Goal: Information Seeking & Learning: Learn about a topic

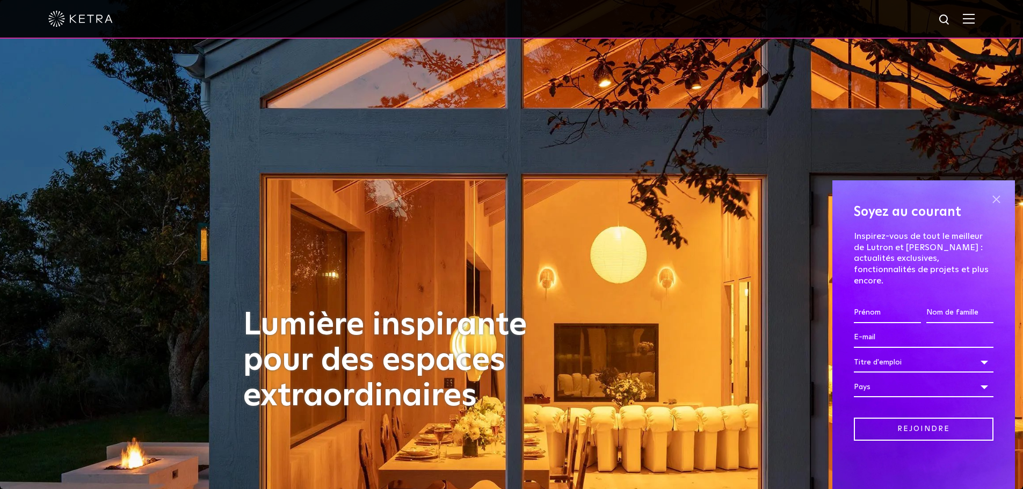
click at [998, 207] on span at bounding box center [997, 199] width 16 height 16
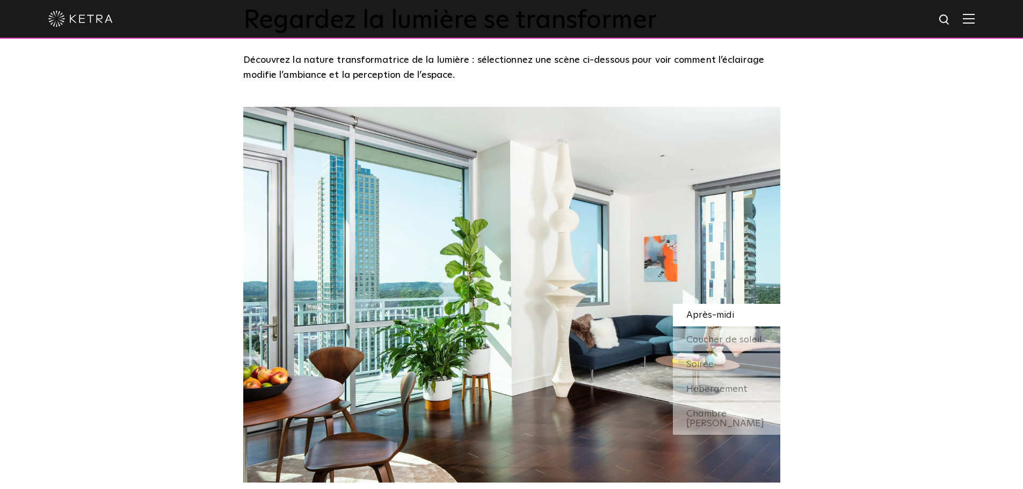
scroll to position [1074, 0]
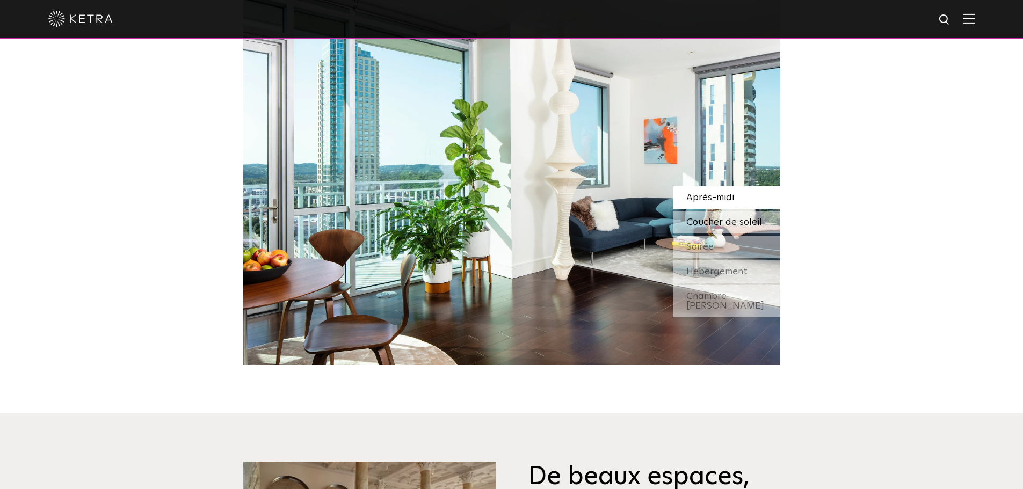
click at [718, 218] on font "Coucher de soleil" at bounding box center [725, 223] width 76 height 10
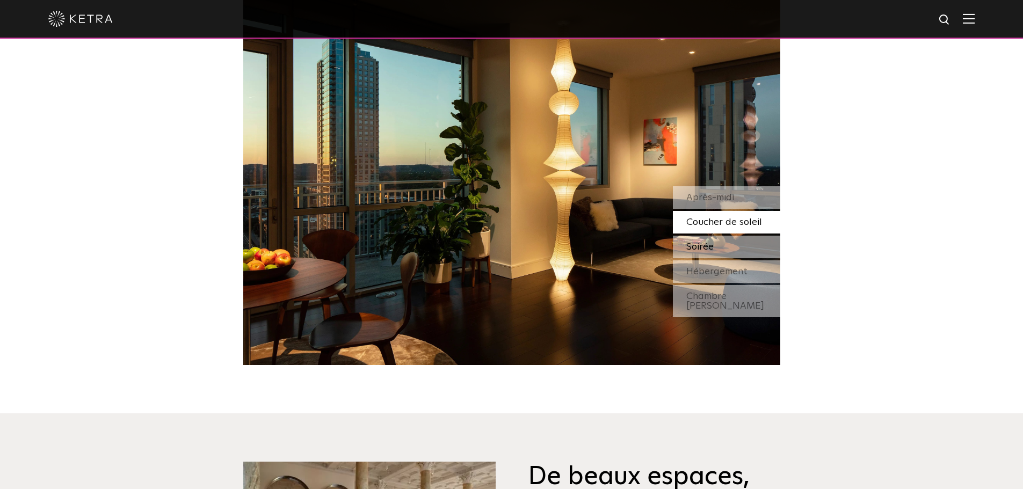
click at [723, 236] on div "Soirée" at bounding box center [726, 247] width 107 height 23
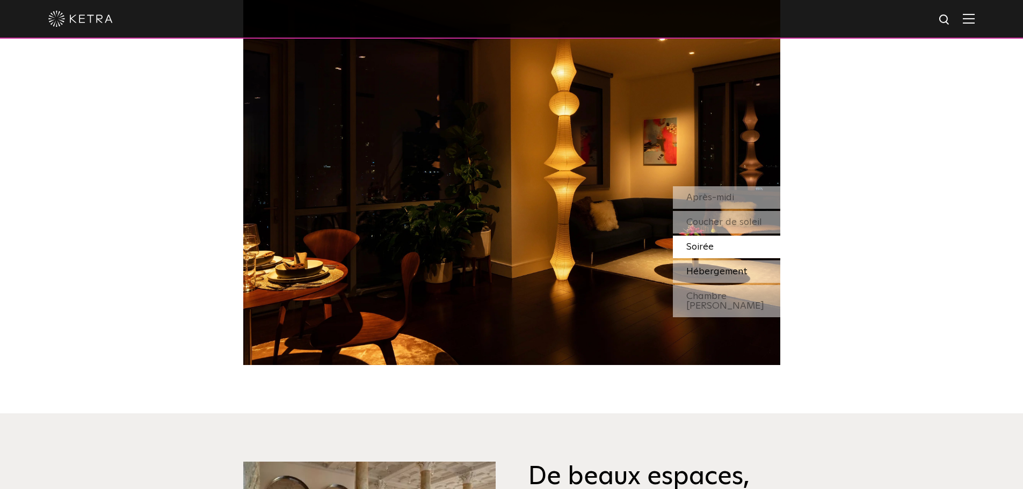
click at [725, 267] on font "Hébergement" at bounding box center [717, 272] width 61 height 10
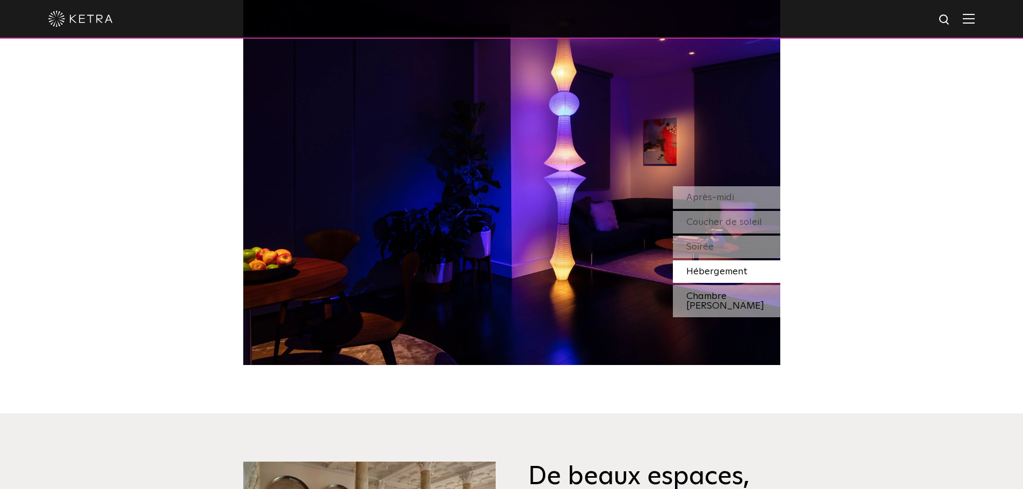
click at [716, 292] on font "Chambre voisine" at bounding box center [726, 301] width 78 height 19
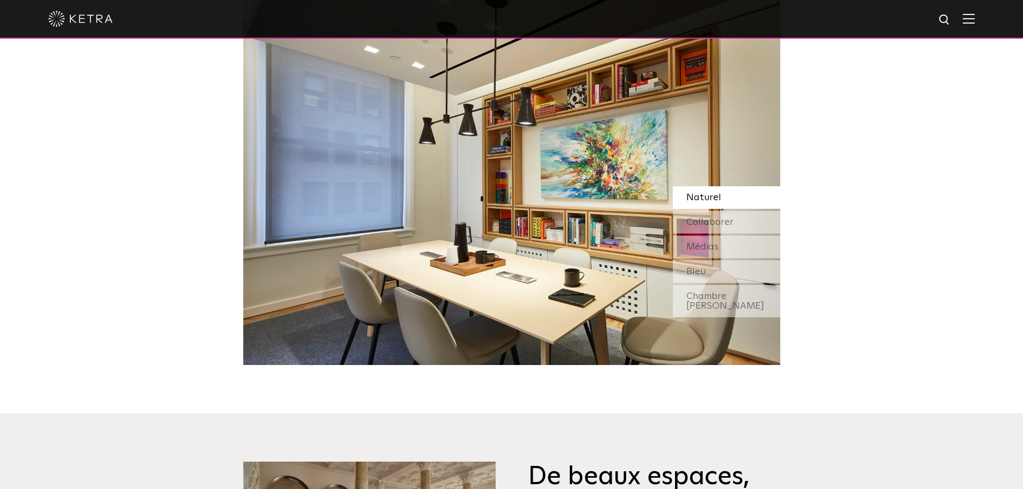
click at [723, 186] on div "Naturel" at bounding box center [726, 197] width 107 height 23
click at [716, 218] on font "Collaborer" at bounding box center [710, 223] width 47 height 10
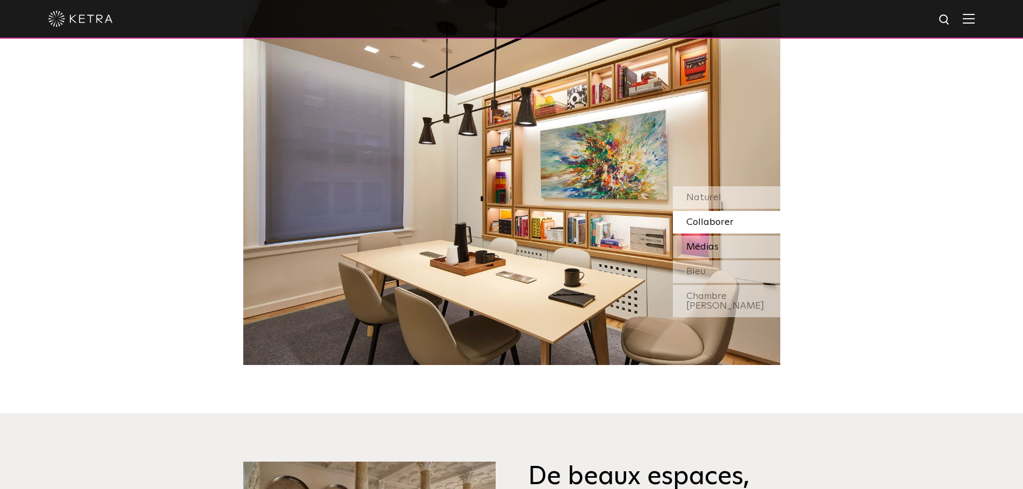
click at [709, 242] on font "Médias" at bounding box center [703, 247] width 32 height 10
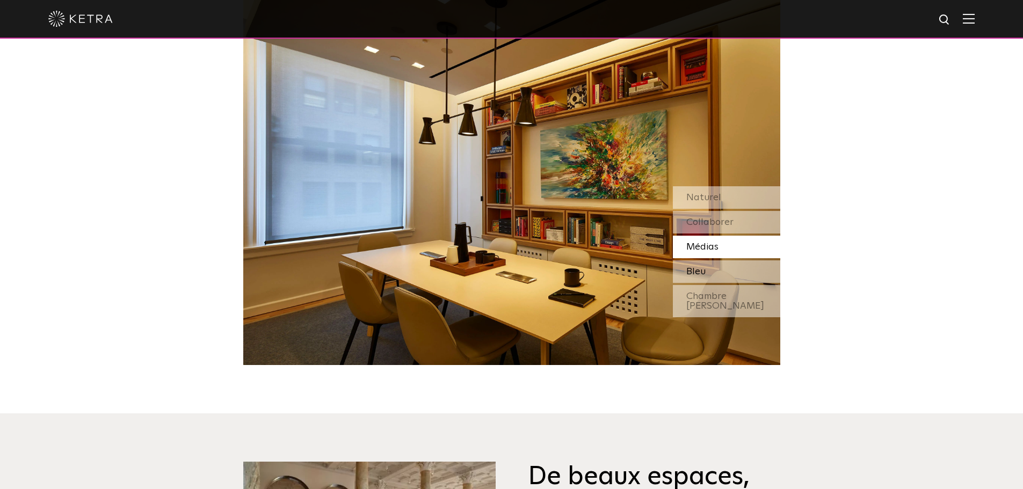
click at [708, 261] on div "Bleu" at bounding box center [726, 272] width 107 height 23
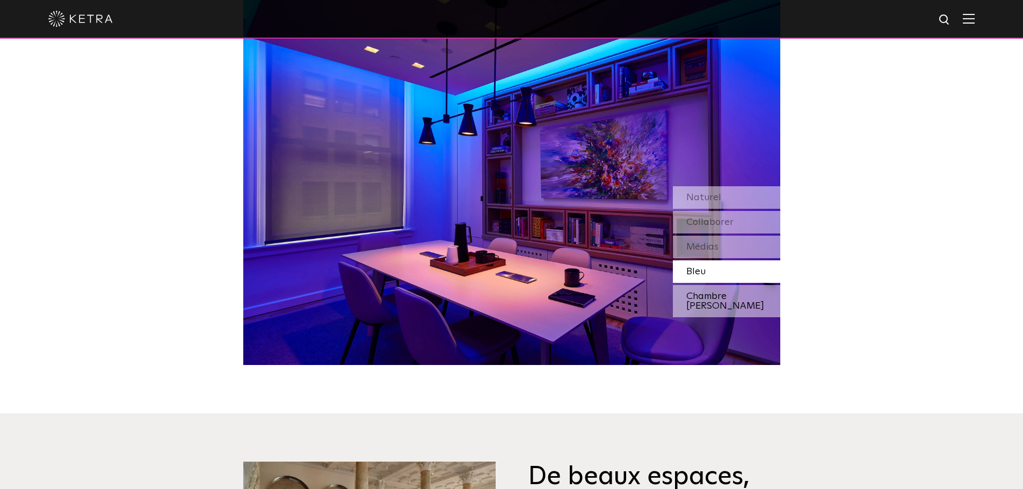
click at [711, 292] on font "Chambre voisine" at bounding box center [726, 301] width 78 height 19
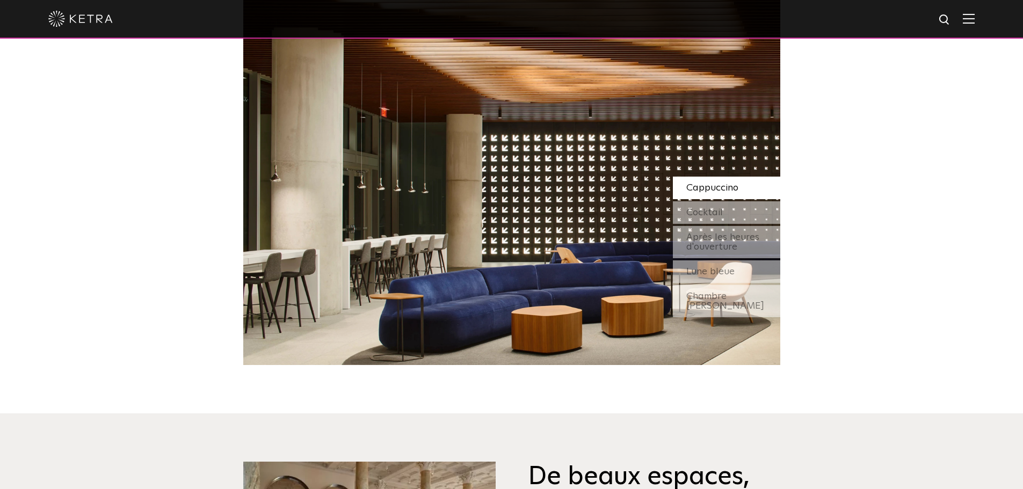
click at [721, 183] on font "Cappuccino" at bounding box center [713, 188] width 52 height 10
click at [721, 208] on font "Cocktail" at bounding box center [705, 213] width 37 height 10
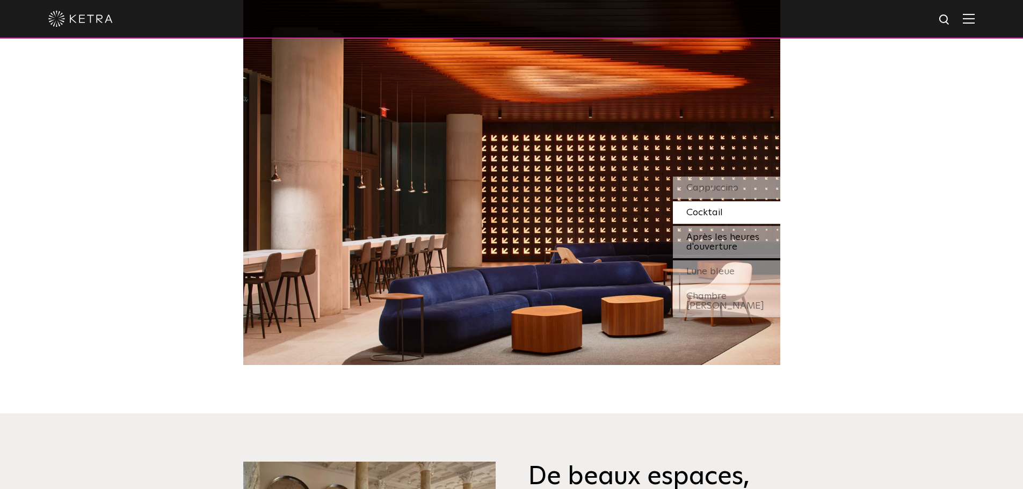
click at [720, 233] on font "Après les heures d'ouverture" at bounding box center [723, 242] width 73 height 19
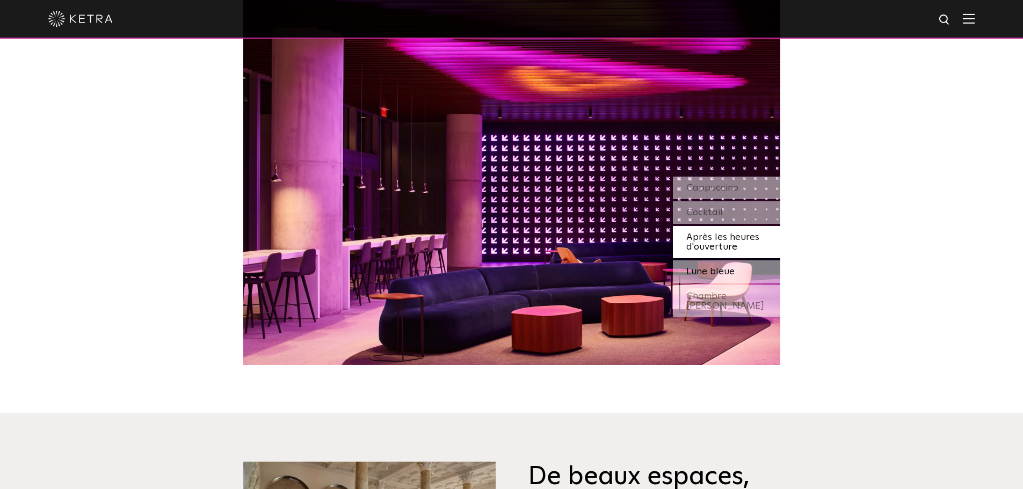
click at [725, 267] on font "Lune bleue" at bounding box center [711, 272] width 48 height 10
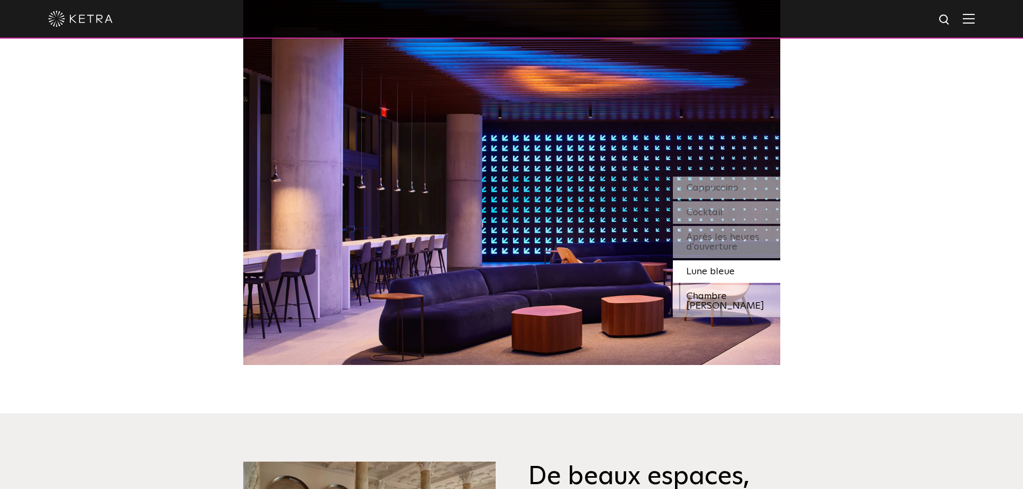
click at [718, 292] on font "Chambre voisine" at bounding box center [726, 301] width 78 height 19
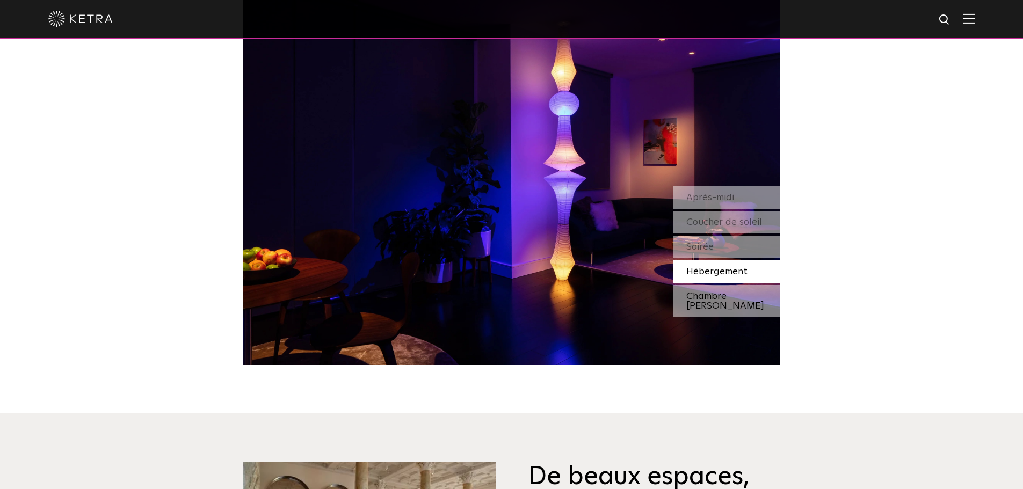
click at [718, 292] on font "Chambre voisine" at bounding box center [726, 301] width 78 height 19
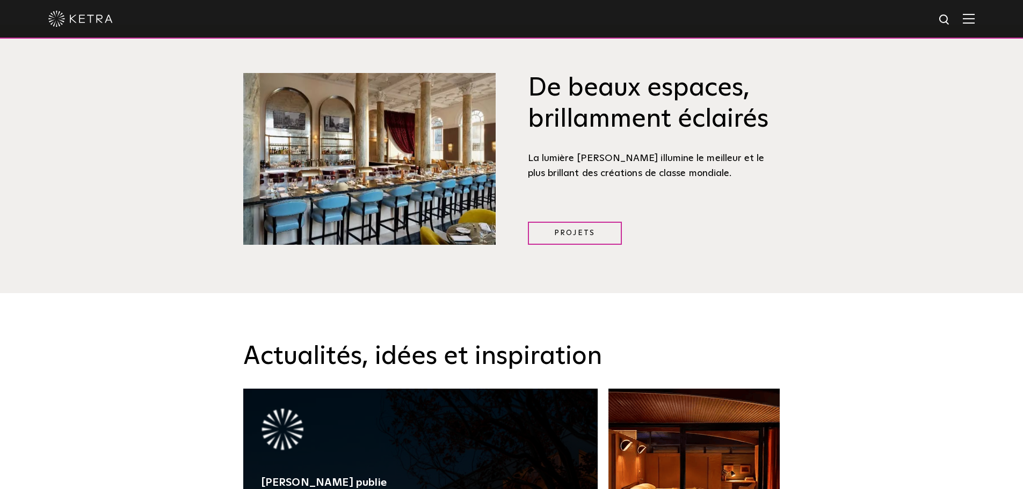
scroll to position [1701, 0]
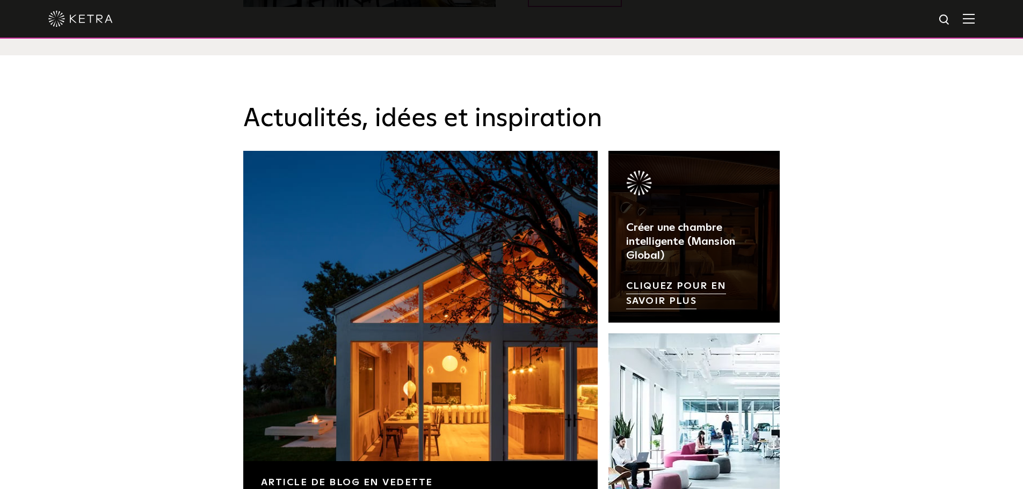
click at [702, 202] on link at bounding box center [695, 237] width 172 height 172
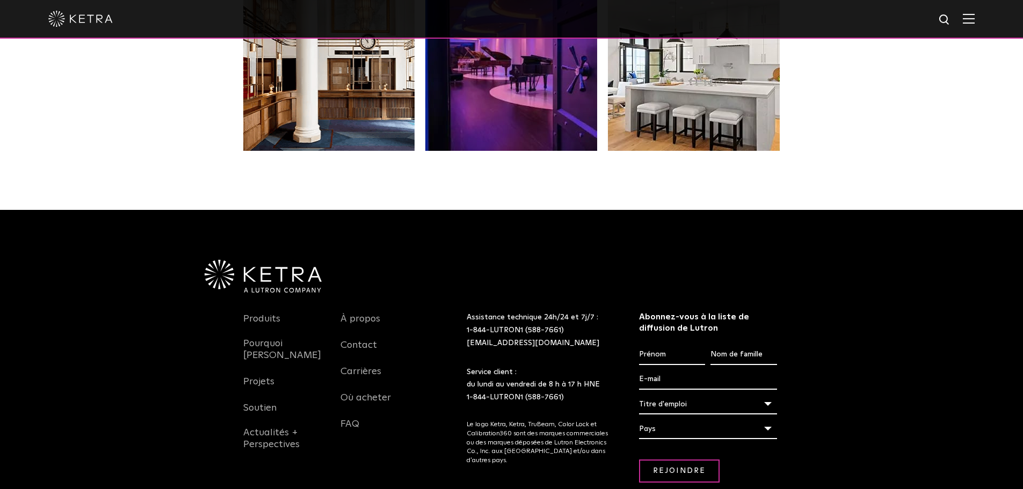
scroll to position [1791, 0]
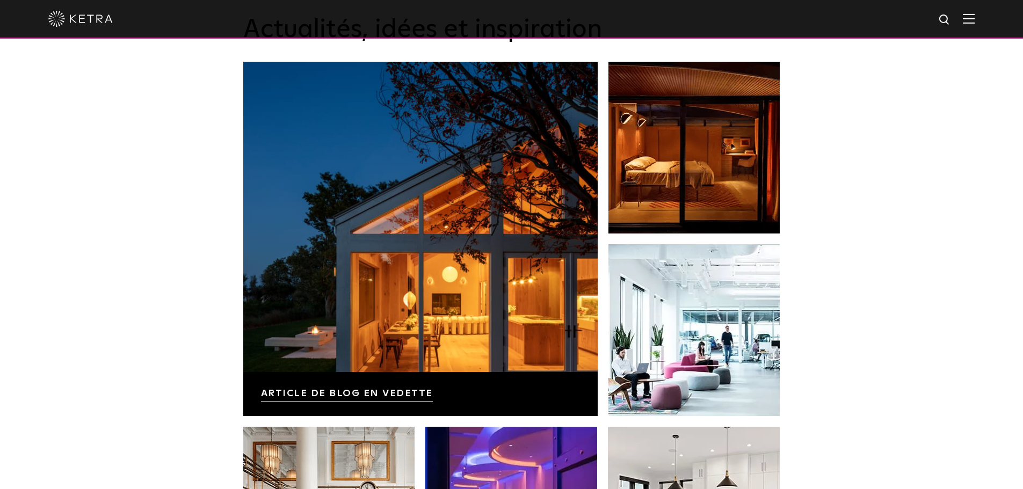
click at [85, 20] on img at bounding box center [80, 19] width 64 height 16
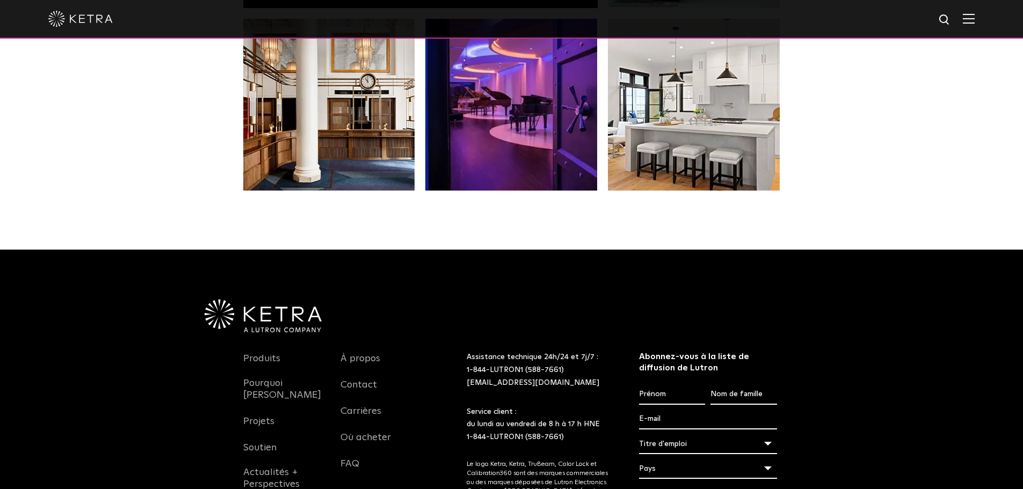
scroll to position [2239, 0]
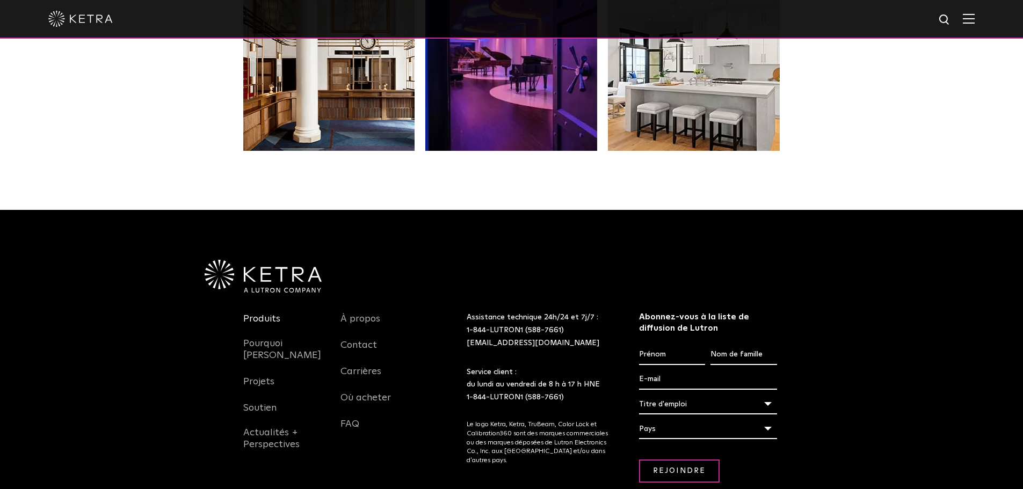
click at [258, 314] on font "Produits" at bounding box center [261, 319] width 37 height 10
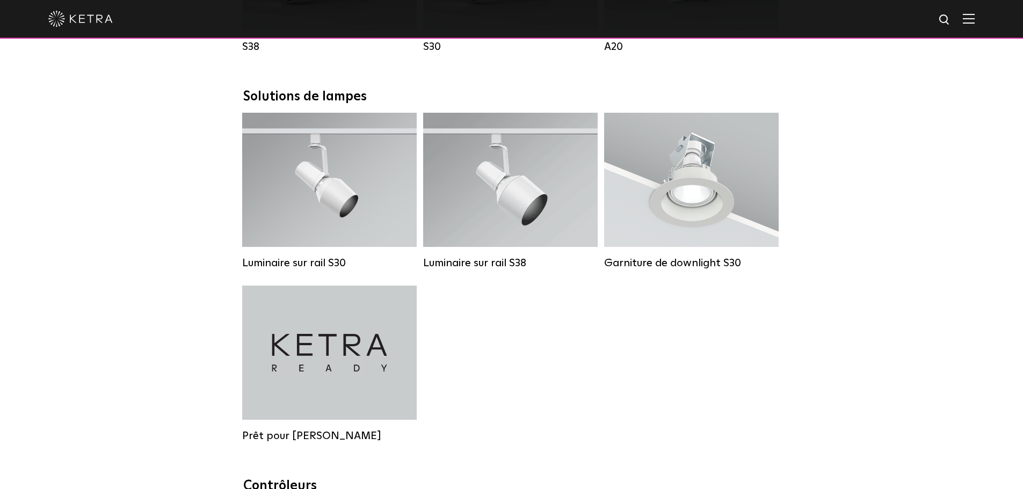
scroll to position [985, 0]
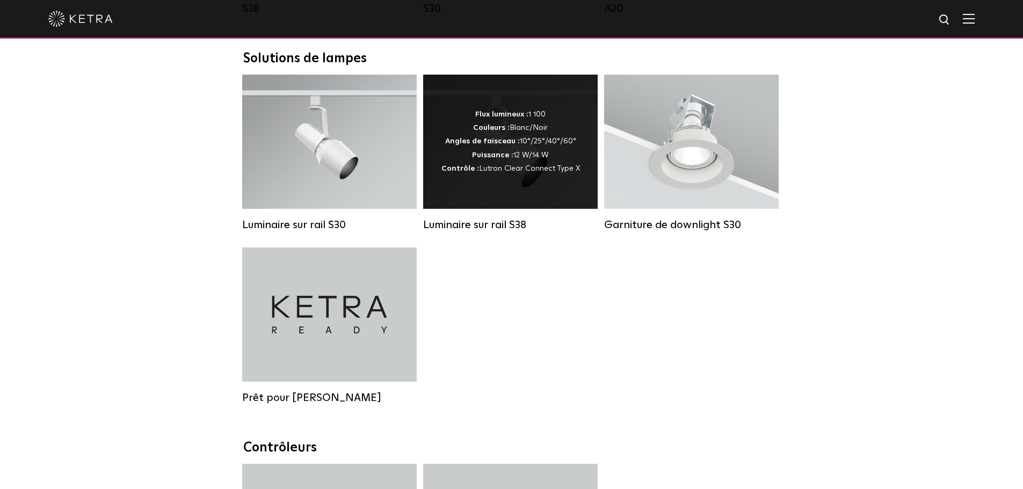
click at [508, 172] on font "Lutron Clear Connect Type X" at bounding box center [529, 169] width 101 height 8
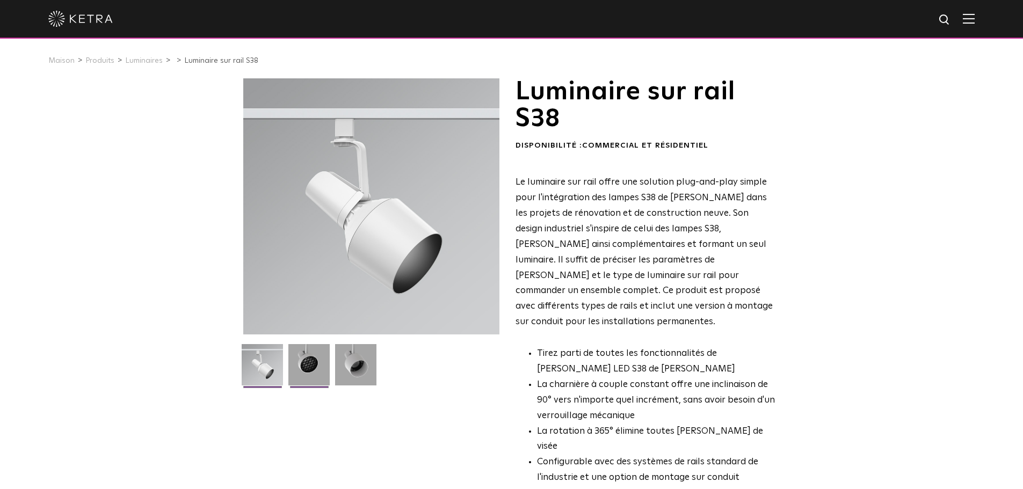
click at [293, 364] on img at bounding box center [308, 368] width 41 height 49
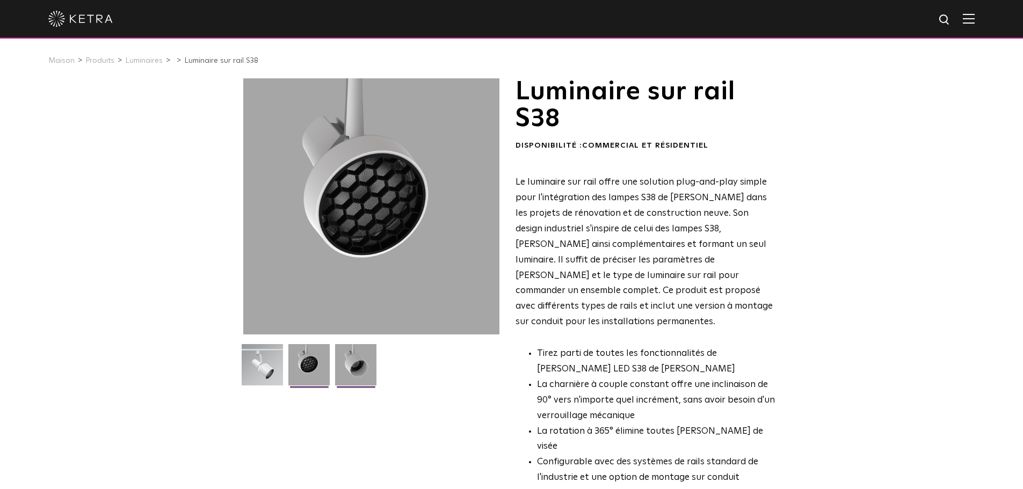
click at [359, 362] on img at bounding box center [355, 368] width 41 height 49
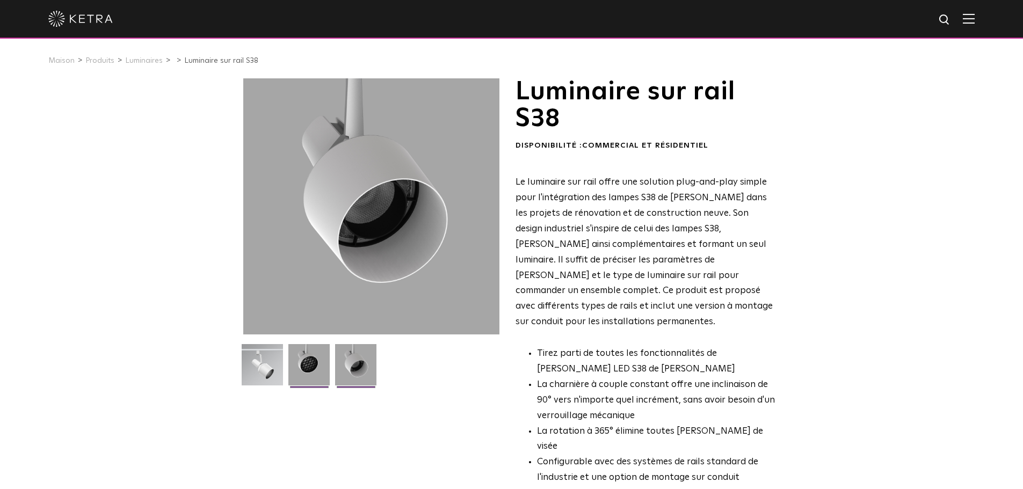
click at [301, 368] on img at bounding box center [308, 368] width 41 height 49
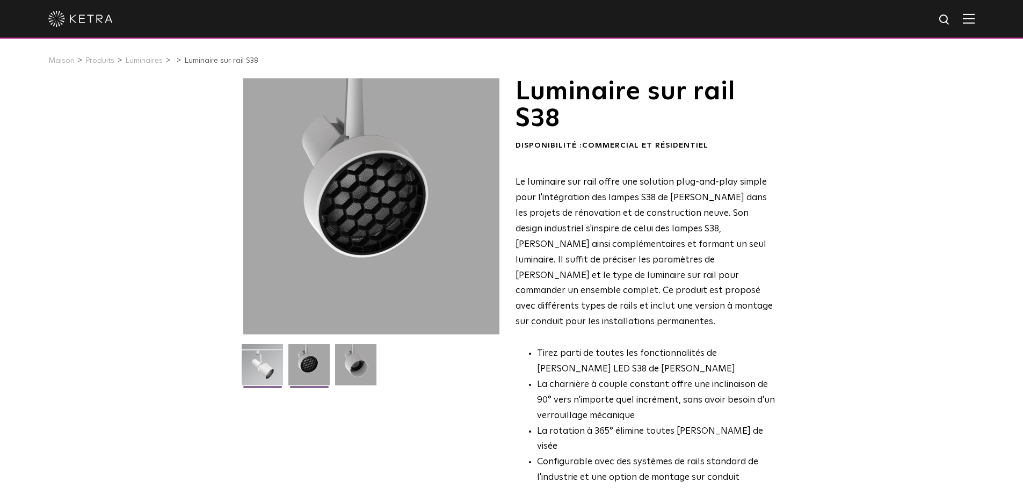
click at [272, 370] on img at bounding box center [262, 368] width 41 height 49
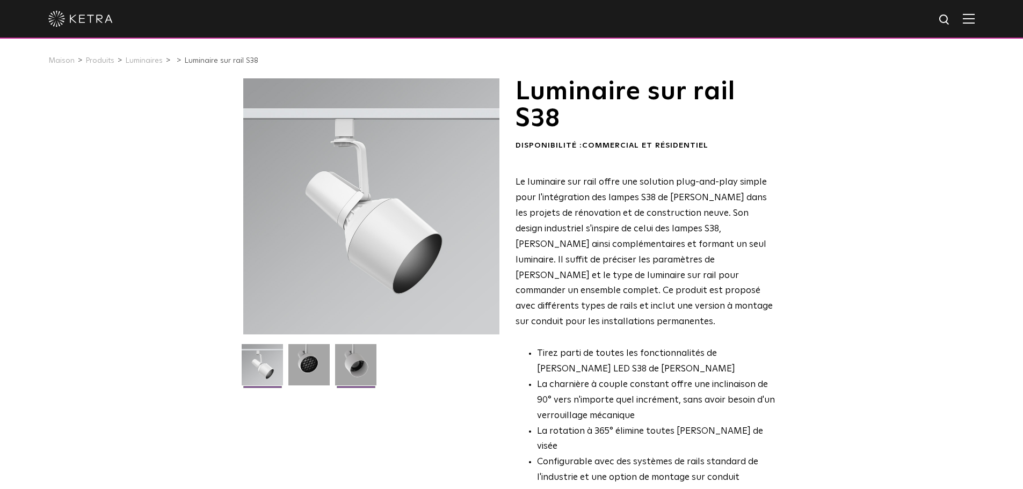
click at [368, 363] on img at bounding box center [355, 368] width 41 height 49
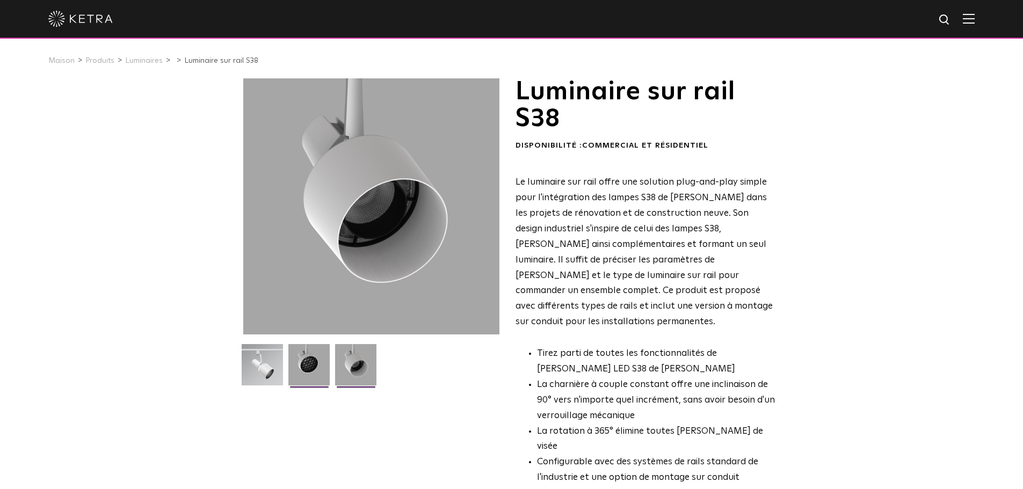
click at [311, 367] on img at bounding box center [308, 368] width 41 height 49
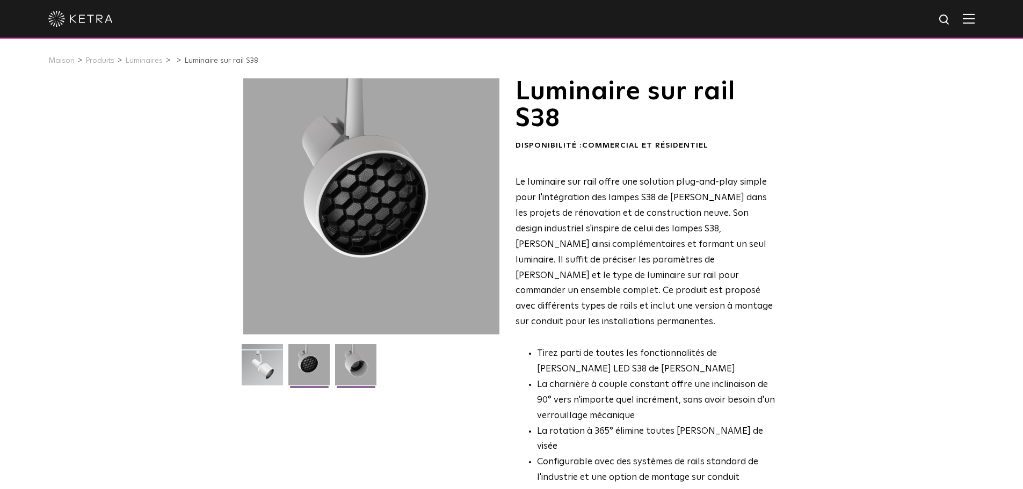
click at [354, 361] on img at bounding box center [355, 368] width 41 height 49
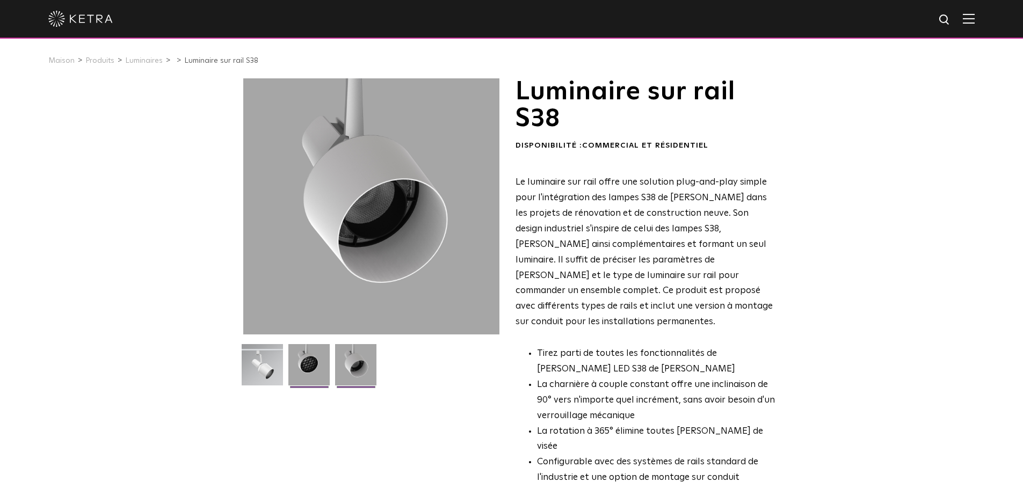
click at [319, 363] on img at bounding box center [308, 368] width 41 height 49
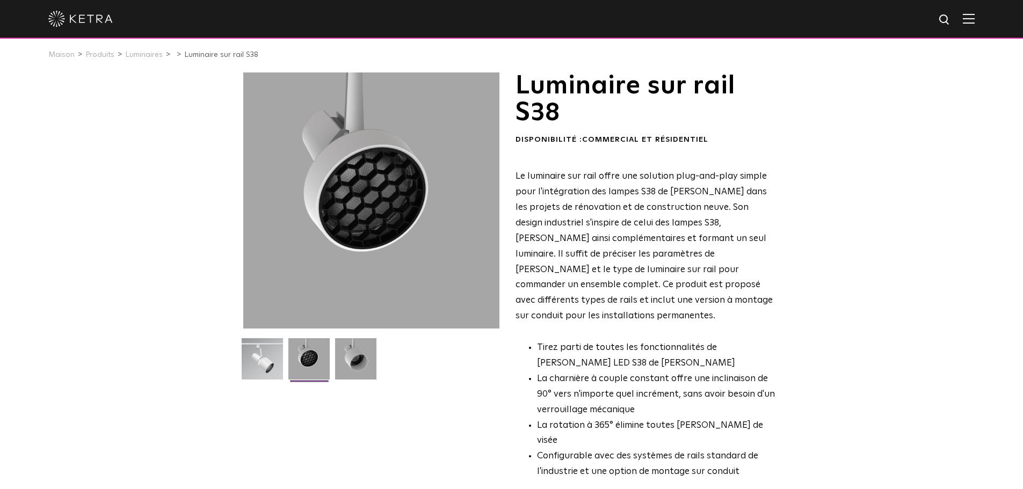
scroll to position [269, 0]
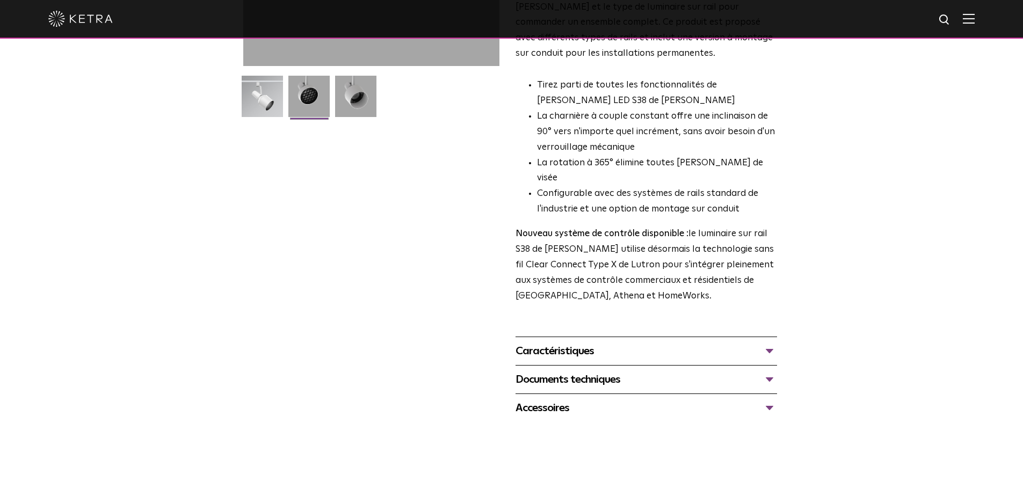
click at [560, 346] on font "Caractéristiques" at bounding box center [555, 351] width 78 height 11
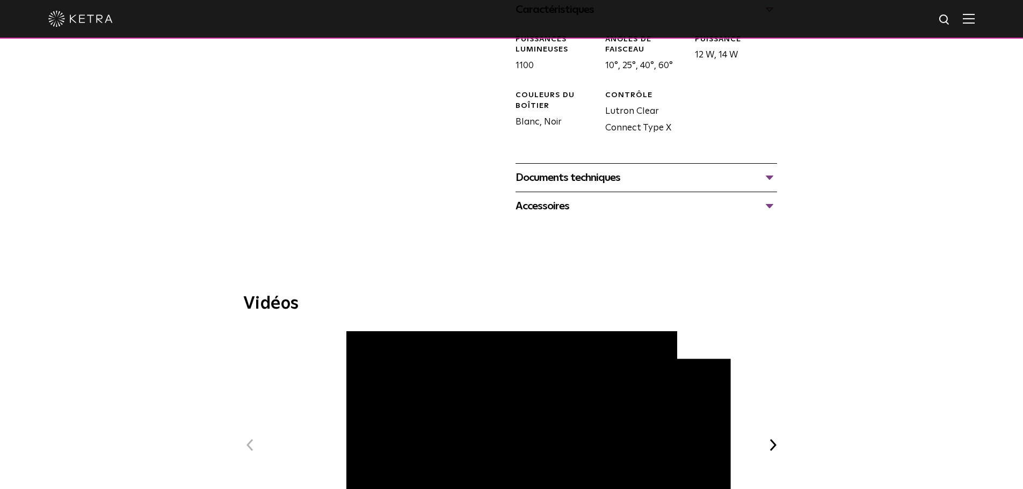
scroll to position [716, 0]
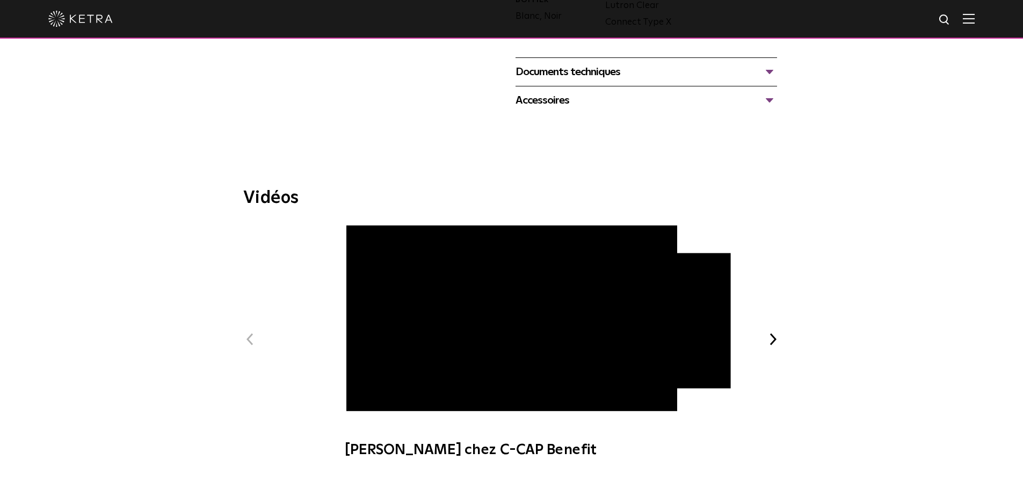
click at [365, 374] on span "Ketra chez C-CAP Benefit" at bounding box center [512, 347] width 362 height 244
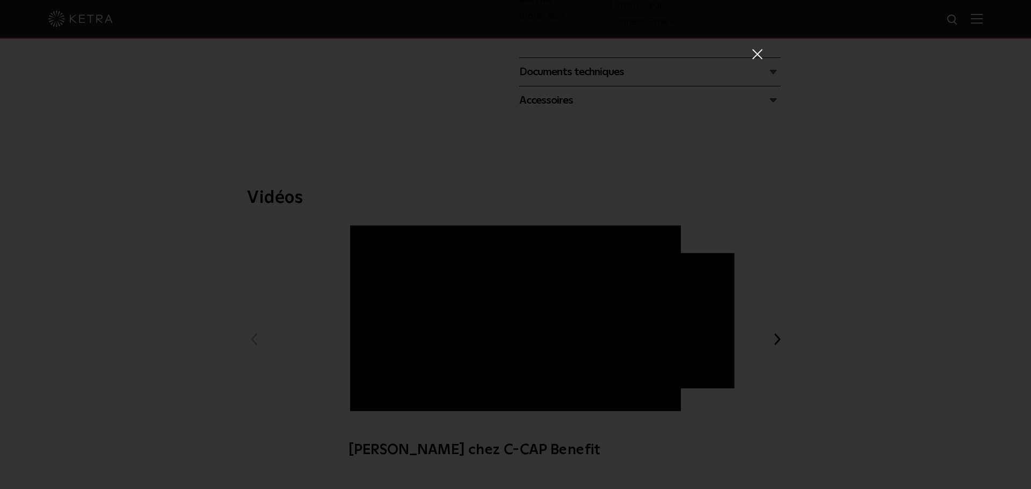
click at [754, 51] on span at bounding box center [757, 53] width 12 height 11
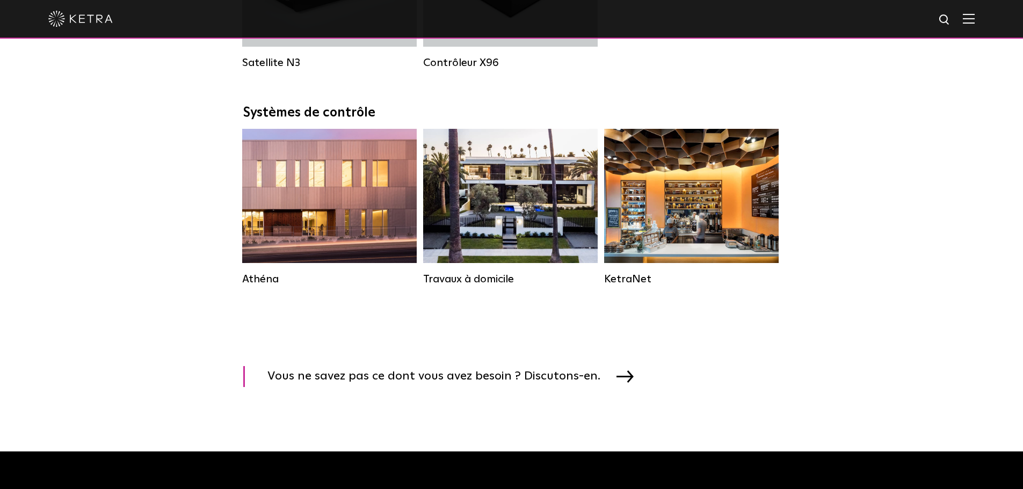
scroll to position [1612, 0]
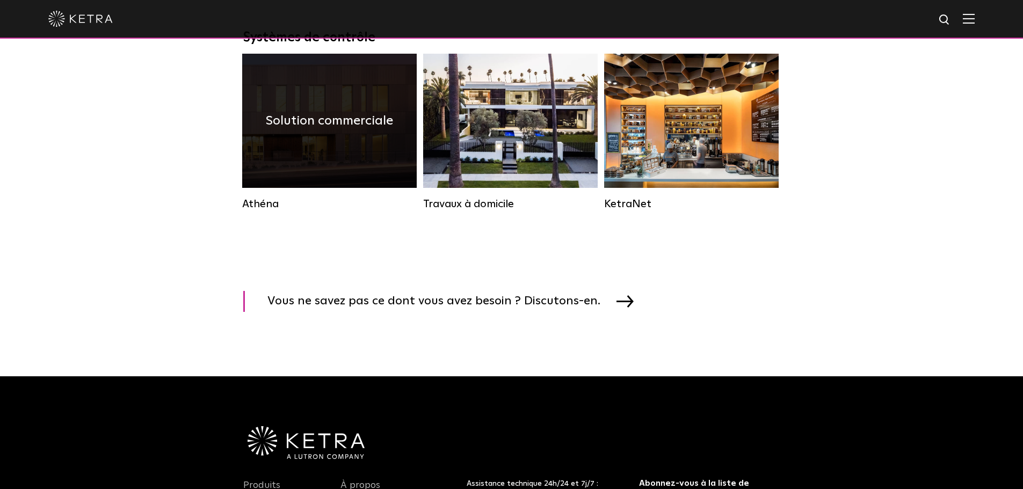
click at [360, 131] on h4 "Solution commerciale" at bounding box center [329, 121] width 127 height 20
